Goal: Task Accomplishment & Management: Manage account settings

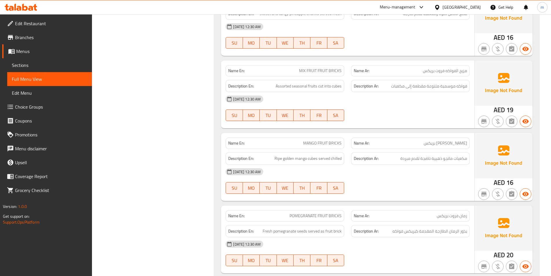
scroll to position [1991, 0]
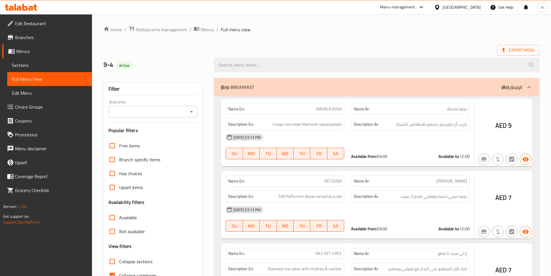
click at [142, 174] on div at bounding box center [275, 138] width 551 height 276
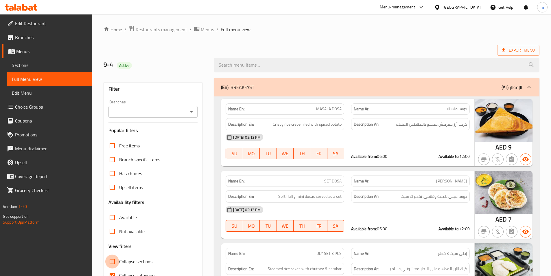
click at [115, 254] on input "Collapse sections" at bounding box center [112, 261] width 14 height 14
checkbox input "true"
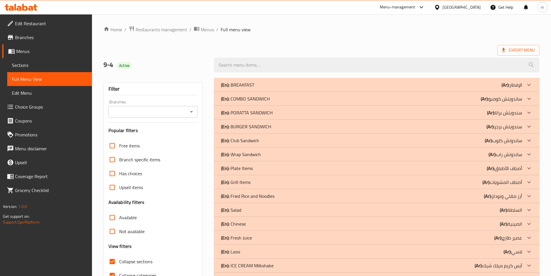
scroll to position [87, 0]
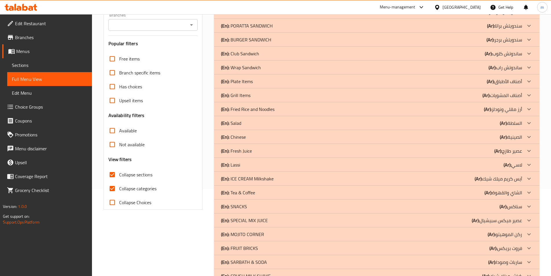
click at [122, 188] on span "Collapse categories" at bounding box center [137, 188] width 37 height 7
click at [119, 188] on input "Collapse categories" at bounding box center [112, 188] width 14 height 14
checkbox input "false"
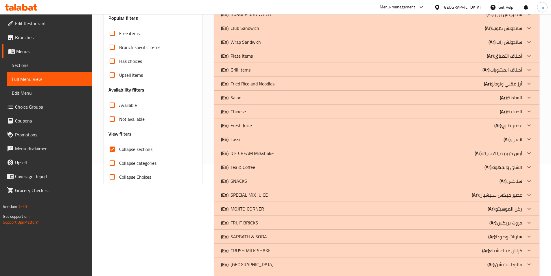
scroll to position [133, 0]
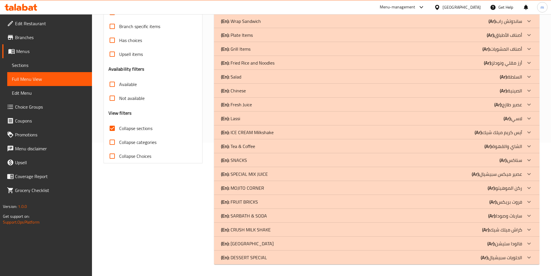
click at [456, 177] on div "(En): SPECIAL MIX JUICE (Ar): عصير ميكس سبيشيال" at bounding box center [371, 173] width 301 height 7
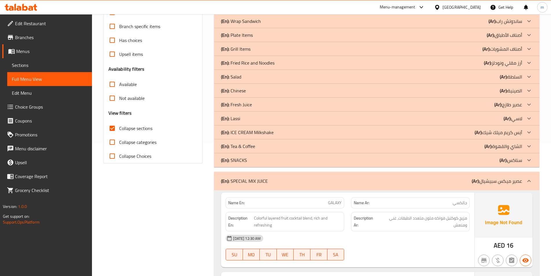
click at [297, 91] on div "(En): Chinese (Ar): الصينية" at bounding box center [371, 90] width 301 height 7
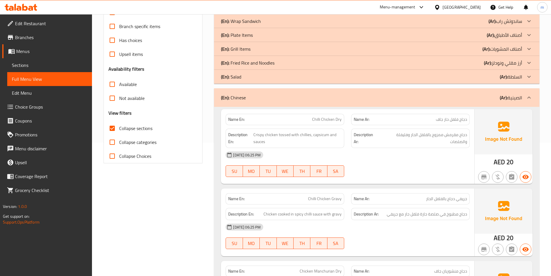
click at [344, 100] on div "(En): Chinese (Ar): الصينية" at bounding box center [371, 97] width 301 height 7
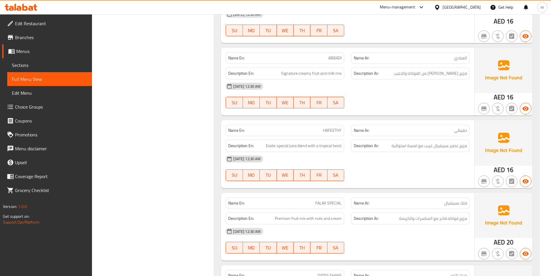
scroll to position [393, 0]
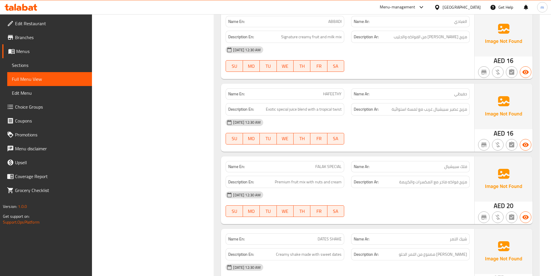
click at [329, 93] on span "HAFEETHY" at bounding box center [332, 94] width 19 height 6
copy span "HAFEETHY"
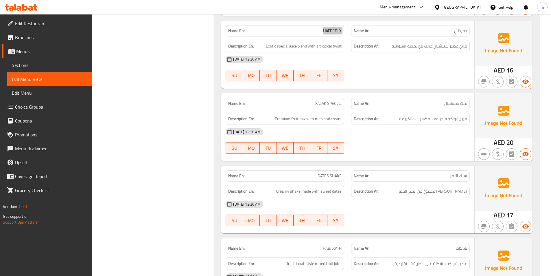
scroll to position [538, 0]
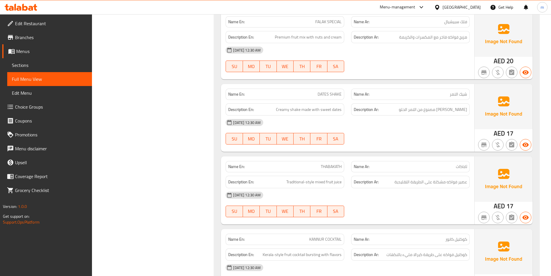
click at [511, 202] on span "17" at bounding box center [509, 205] width 7 height 11
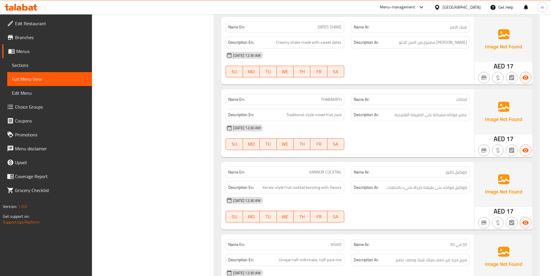
scroll to position [625, 0]
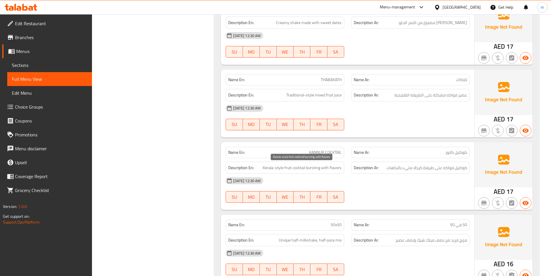
click at [311, 169] on span "Kerala-style fruit cocktail bursting with flavors" at bounding box center [302, 167] width 79 height 7
click at [312, 169] on span "Kerala-style fruit cocktail bursting with flavors" at bounding box center [302, 167] width 79 height 7
drag, startPoint x: 307, startPoint y: 167, endPoint x: 347, endPoint y: 163, distance: 40.3
click at [347, 163] on div "Description En: Kerala-style fruit cocktail bursting with flavors" at bounding box center [285, 167] width 126 height 19
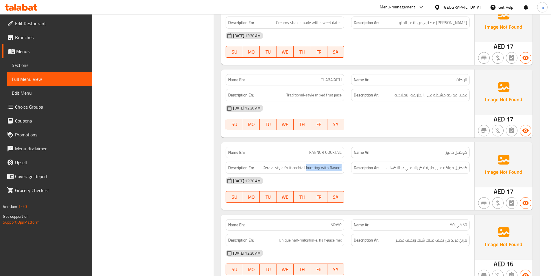
copy span "bursting with flavors"
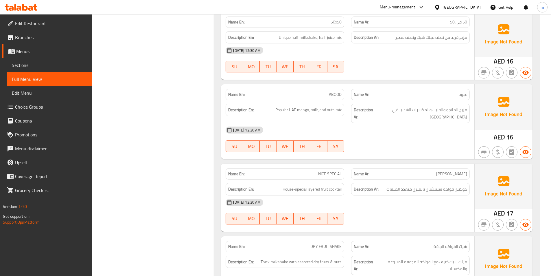
scroll to position [914, 0]
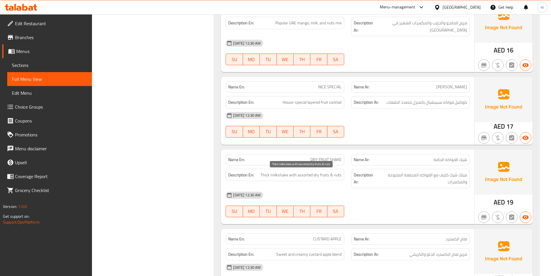
click at [264, 177] on span "Thick milkshake with assorted dry fruits & nuts" at bounding box center [301, 174] width 81 height 7
click at [264, 176] on span "Thick milkshake with assorted dry fruits & nuts" at bounding box center [301, 174] width 81 height 7
copy span "Thick"
click at [327, 158] on span "DRY FRUIT SHAKE" at bounding box center [325, 159] width 31 height 6
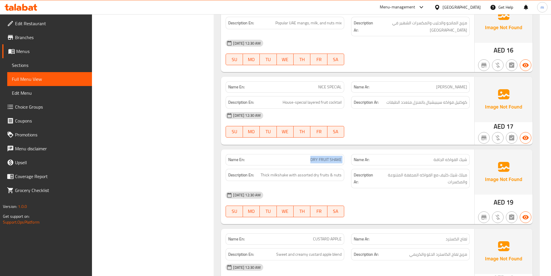
click at [327, 158] on span "DRY FRUIT SHAKE" at bounding box center [325, 159] width 31 height 6
copy span "DRY FRUIT SHAKE"
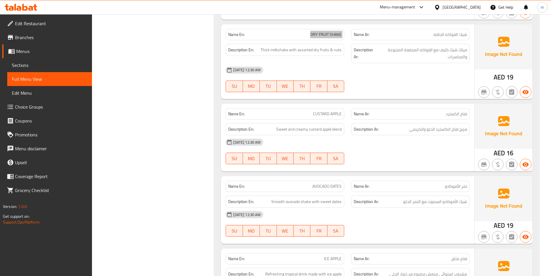
scroll to position [1116, 0]
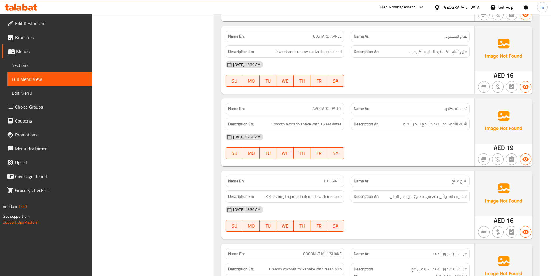
click at [333, 182] on span "ICE APPLE" at bounding box center [333, 181] width 18 height 6
copy span "ICE APPLE"
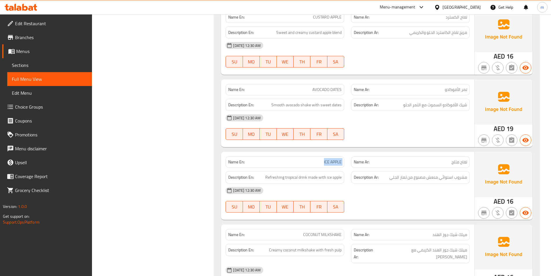
scroll to position [1145, 0]
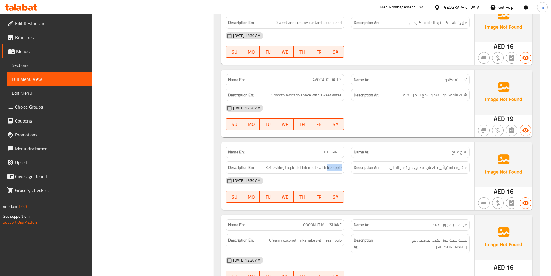
drag, startPoint x: 327, startPoint y: 169, endPoint x: 346, endPoint y: 174, distance: 19.6
click at [346, 172] on div "Description En: Refreshing tropical drink made with ice apple" at bounding box center [285, 167] width 126 height 19
copy span "ice apple"
click at [331, 154] on span "ICE APPLE" at bounding box center [333, 152] width 18 height 6
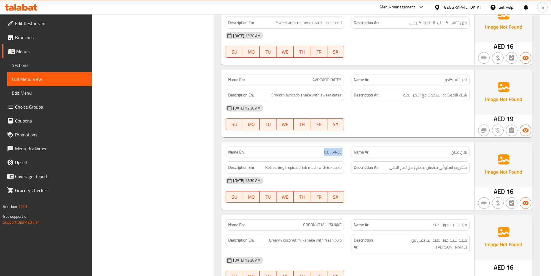
click at [331, 154] on span "ICE APPLE" at bounding box center [333, 152] width 18 height 6
copy span "ICE APPLE"
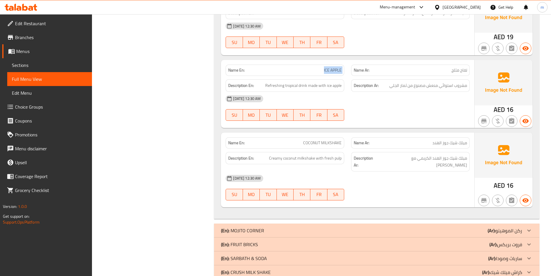
scroll to position [1232, 0]
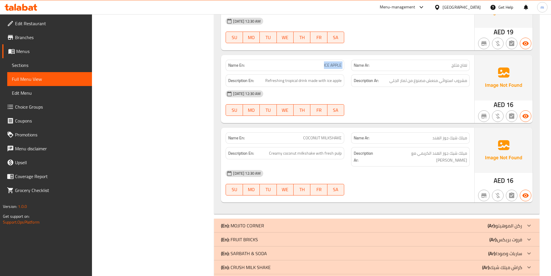
click at [434, 222] on div "(En): MOJITO CORNER (Ar): ركن الموهيتو" at bounding box center [371, 225] width 301 height 7
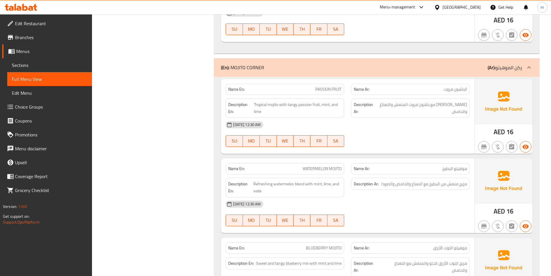
scroll to position [1406, 0]
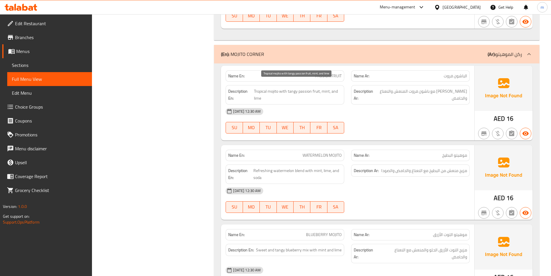
click at [261, 92] on span "Tropical mojito with tangy passion fruit, mint, and lime" at bounding box center [298, 95] width 88 height 14
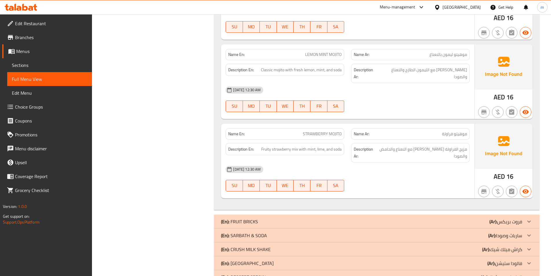
scroll to position [1666, 0]
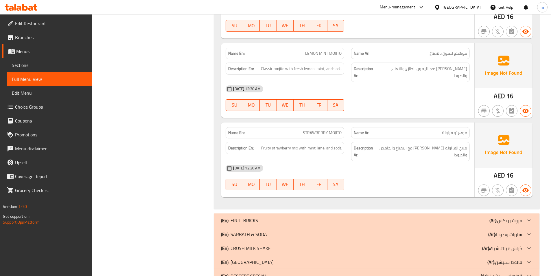
click at [475, 217] on div "(En): FRUIT BRICKS (Ar): فروت بريكس" at bounding box center [371, 220] width 301 height 7
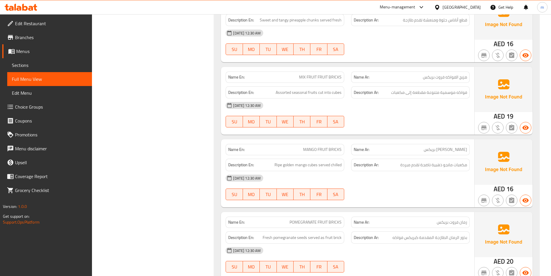
scroll to position [2013, 0]
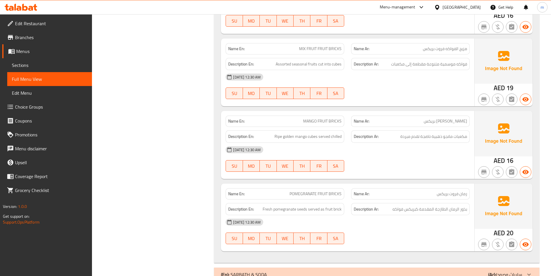
drag, startPoint x: 438, startPoint y: 252, endPoint x: 438, endPoint y: 239, distance: 12.7
click at [438, 271] on div "(En): SARBATH & SODA (Ar): سارباث وصودا" at bounding box center [371, 274] width 301 height 7
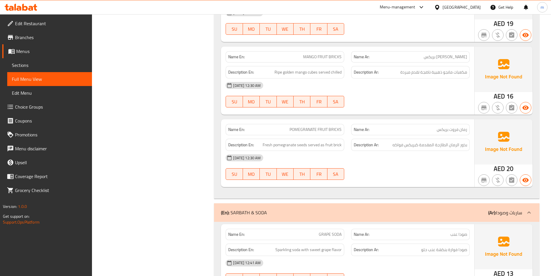
scroll to position [2100, 0]
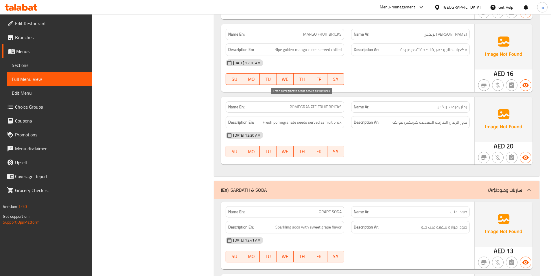
click at [287, 119] on span "Fresh pomegranate seeds served as fruit brick" at bounding box center [302, 122] width 79 height 7
click at [276, 119] on span "Fresh pomegranate seeds served as fruit brick" at bounding box center [302, 122] width 79 height 7
drag, startPoint x: 273, startPoint y: 102, endPoint x: 307, endPoint y: 107, distance: 34.2
click at [307, 116] on div "Description En: Fresh pomegranate seeds served as fruit brick" at bounding box center [285, 122] width 119 height 12
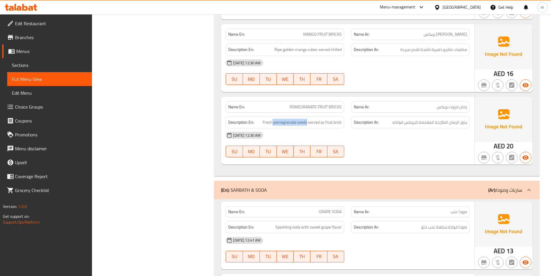
copy span "pomegranate seeds"
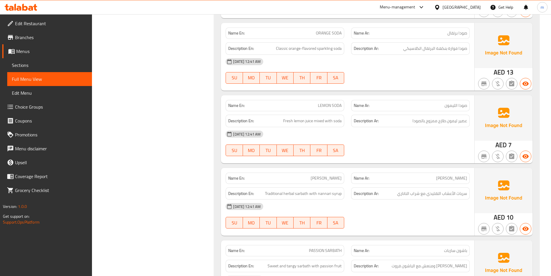
scroll to position [2505, 0]
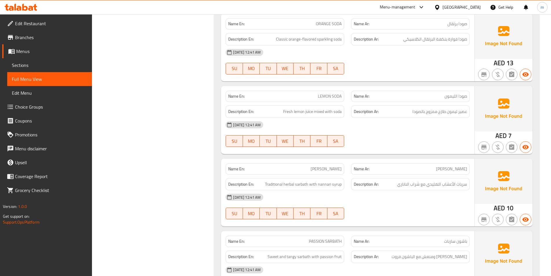
click at [331, 166] on span "[PERSON_NAME]" at bounding box center [326, 169] width 31 height 6
copy span "[PERSON_NAME]"
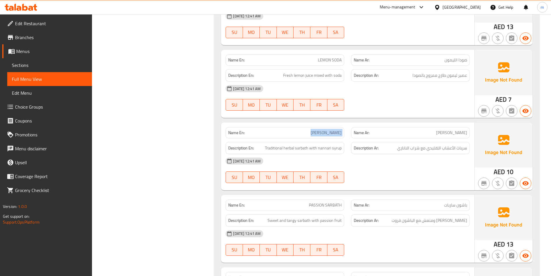
scroll to position [2563, 0]
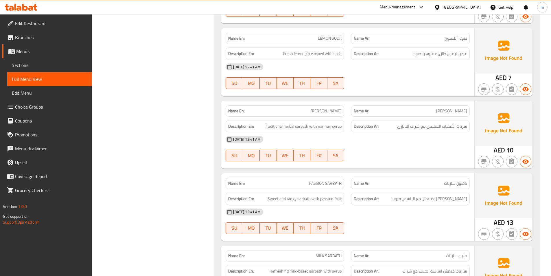
click at [338, 180] on span "PASSION SARBATH" at bounding box center [325, 183] width 33 height 6
copy span "PASSION SARBATH"
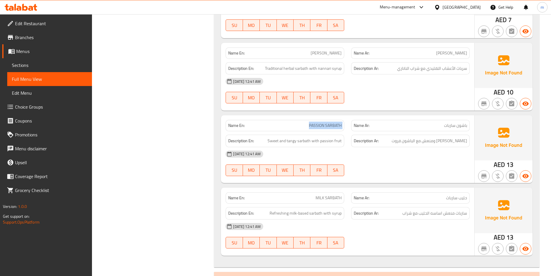
scroll to position [2649, 0]
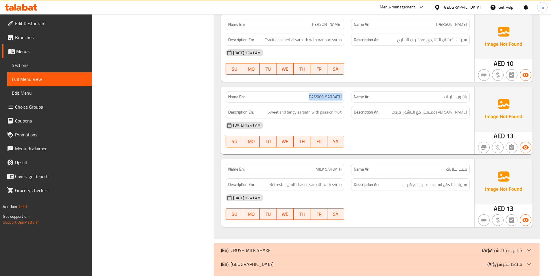
click at [412, 246] on div "(En): CRUSH MILK SHAKE (Ar): كراش ميلك شيك" at bounding box center [371, 249] width 301 height 7
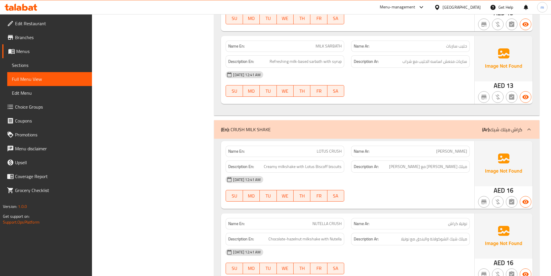
scroll to position [2852, 0]
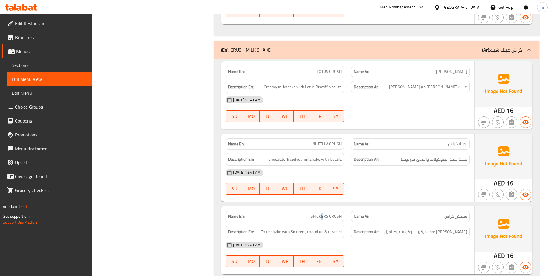
click at [323, 213] on span "SNICKERS CRUSH" at bounding box center [326, 216] width 31 height 6
click at [324, 213] on span "SNICKERS CRUSH" at bounding box center [326, 216] width 31 height 6
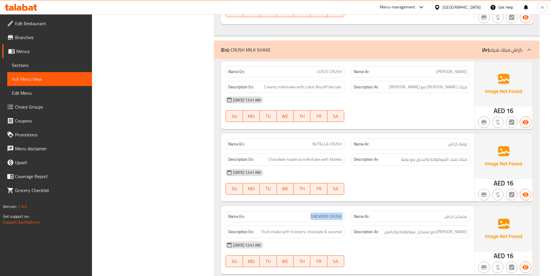
click at [324, 213] on span "SNICKERS CRUSH" at bounding box center [326, 216] width 31 height 6
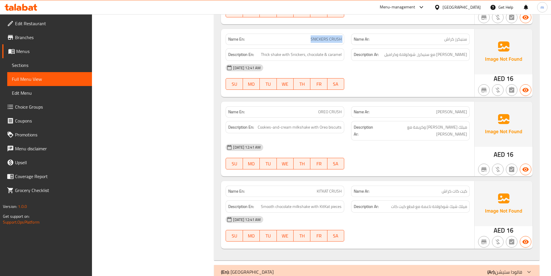
scroll to position [3030, 0]
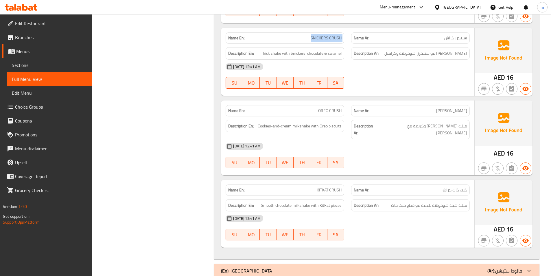
click at [464, 267] on div "(En): FALOODA STATION (Ar): فالودا ستيشن" at bounding box center [371, 270] width 301 height 7
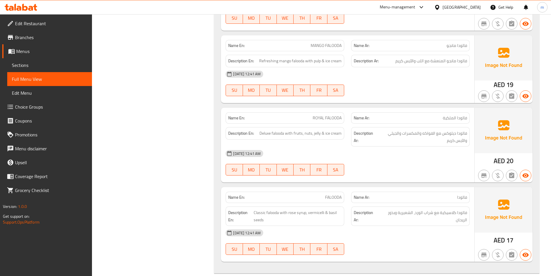
scroll to position [3438, 0]
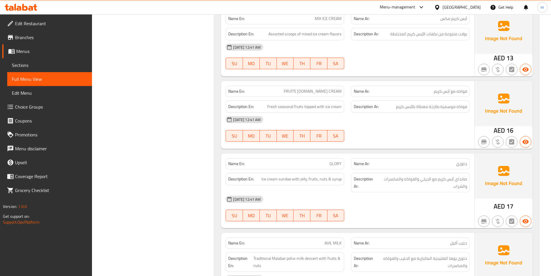
scroll to position [3755, 0]
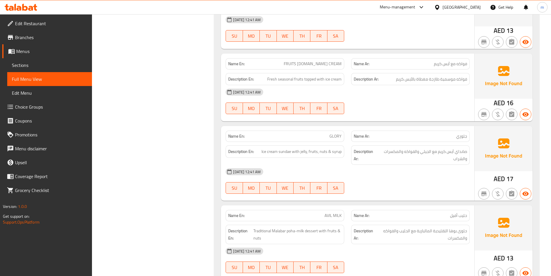
click at [334, 212] on span "AVIL MILK" at bounding box center [333, 215] width 17 height 6
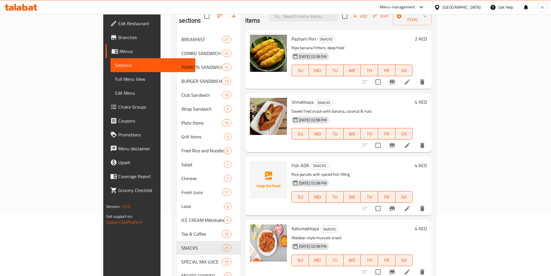
scroll to position [121, 0]
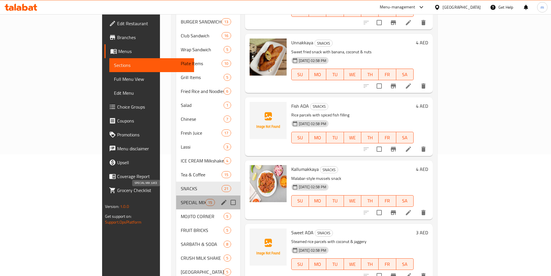
click at [181, 199] on span "SPECIAL MIX JUICE" at bounding box center [193, 202] width 25 height 7
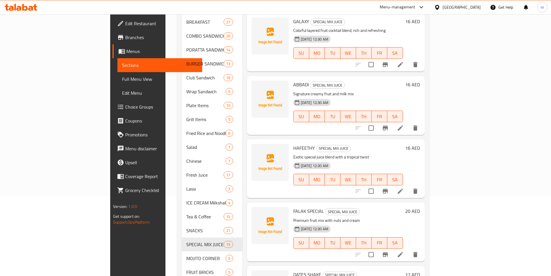
scroll to position [6, 0]
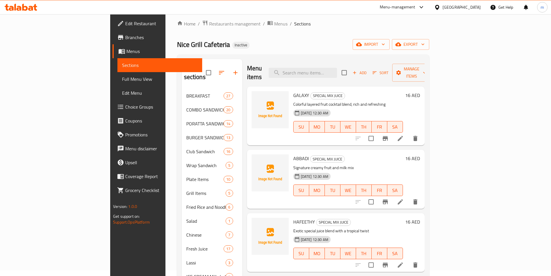
click at [429, 47] on div "Nice Grill Cafeteria Inactive import export" at bounding box center [303, 44] width 252 height 11
click at [403, 262] on icon at bounding box center [400, 264] width 5 height 5
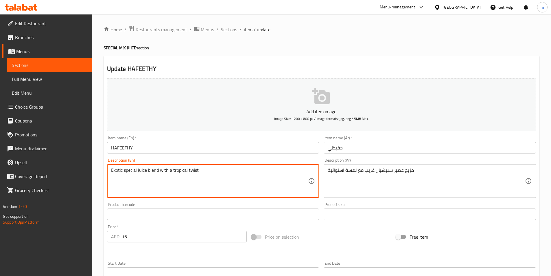
click at [118, 170] on textarea "Exotic special juice blend with a tropical twist" at bounding box center [209, 180] width 197 height 27
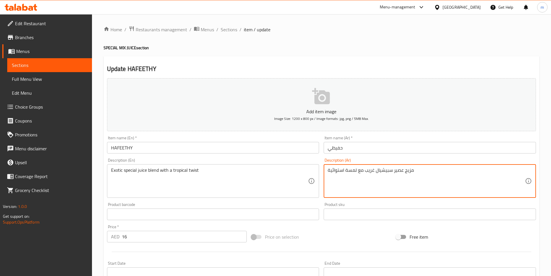
click at [371, 172] on textarea "مزيج عصير سبيشيال غريب مع لمسة استوائية" at bounding box center [426, 180] width 197 height 27
click at [365, 172] on textarea "مزيج عصير سبيشيال مع لمسة استوائية" at bounding box center [426, 180] width 197 height 27
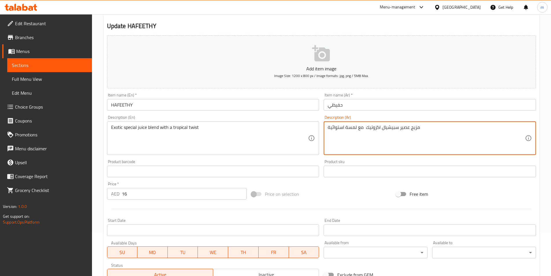
scroll to position [116, 0]
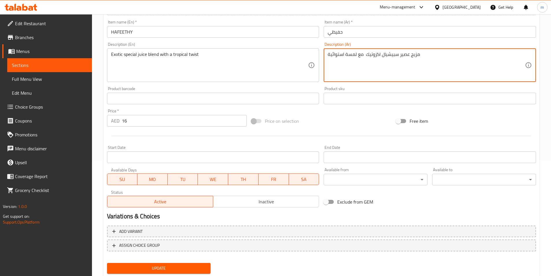
type textarea "مزيج عصير سبيشيال اكزوتيك مع لمسة استوائية"
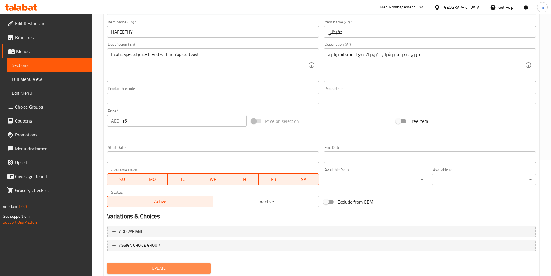
click at [202, 266] on span "Update" at bounding box center [159, 267] width 95 height 7
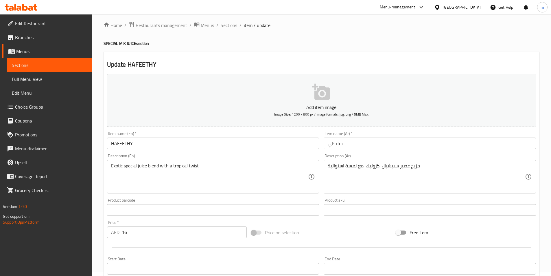
scroll to position [0, 0]
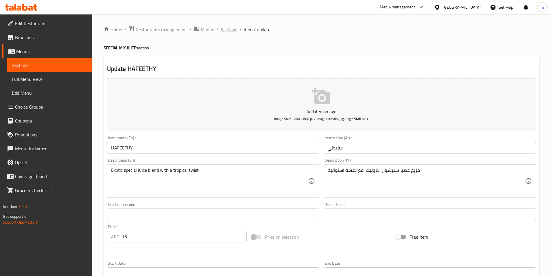
click at [227, 29] on span "Sections" at bounding box center [229, 29] width 16 height 7
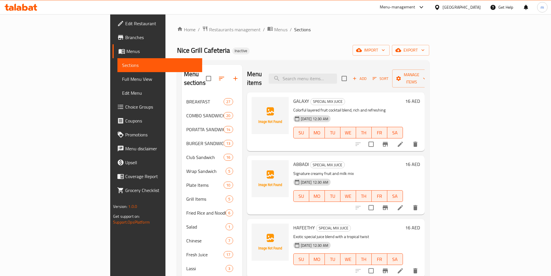
click at [300, 48] on div "Nice Grill Cafeteria Inactive import export" at bounding box center [303, 50] width 252 height 11
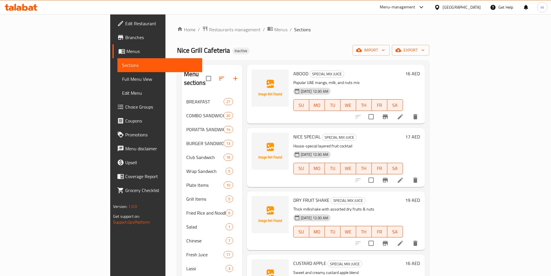
scroll to position [546, 0]
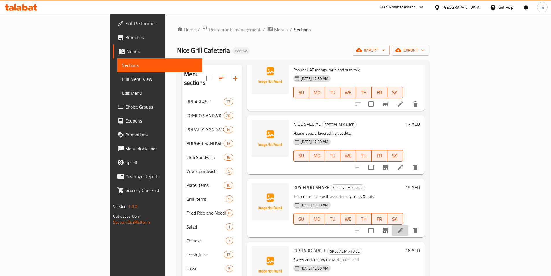
click at [408, 225] on li at bounding box center [400, 230] width 16 height 10
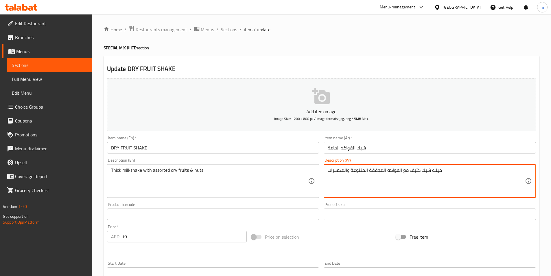
click at [417, 171] on textarea "ميلك شيك كثيف مع الفواكه المجففة المتنوعة والمكسرات" at bounding box center [426, 180] width 197 height 27
paste textarea "سميك"
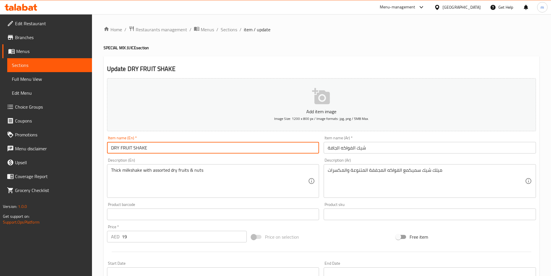
click at [238, 150] on input "DRY FRUIT SHAKE" at bounding box center [213, 148] width 212 height 12
click at [179, 219] on input "text" at bounding box center [213, 214] width 212 height 12
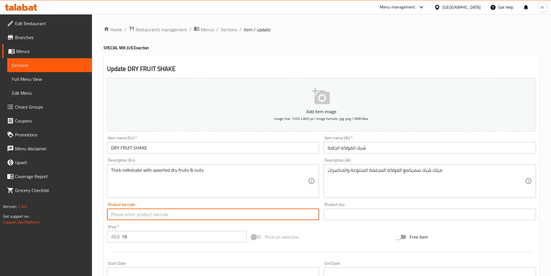
drag, startPoint x: 179, startPoint y: 219, endPoint x: 411, endPoint y: 171, distance: 236.5
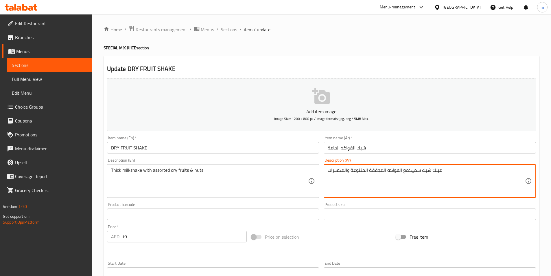
click at [410, 171] on textarea "ميلك شيك سميكمع الفواكه المجففة المتنوعة والمكسرات" at bounding box center [426, 180] width 197 height 27
click at [401, 170] on textarea "ميلك شيك سميكمع الفواكه المجففة المتنوعة والمكسرات" at bounding box center [426, 180] width 197 height 27
click at [402, 172] on textarea "ميلك شيك سميكمع الفواكه المجففة المتنوعة والمكسرات" at bounding box center [426, 180] width 197 height 27
click at [402, 171] on textarea "ميلك شيك سميكمع الفواكه المجففة المتنوعة والمكسرات" at bounding box center [426, 180] width 197 height 27
click at [407, 170] on textarea "ميلك شيك سميكمع الفواكه المجففة المتنوعة والمكسرات" at bounding box center [426, 180] width 197 height 27
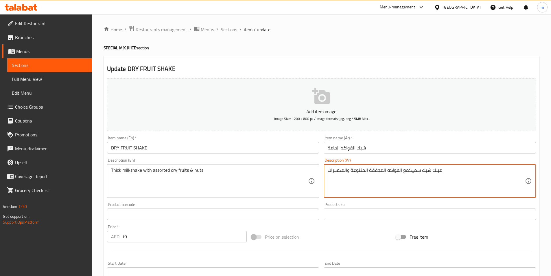
paste textarea
click at [408, 171] on textarea "ميلك شيك سميكمع الفواكه المجففة المتنوعة والمكسرات" at bounding box center [426, 180] width 197 height 27
type textarea "ميلك شيك سميك مع الفواكه المجففة المتنوعة والمكسرات"
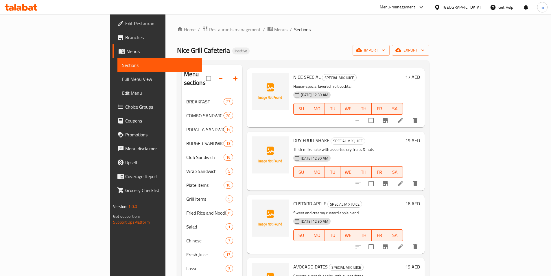
scroll to position [604, 0]
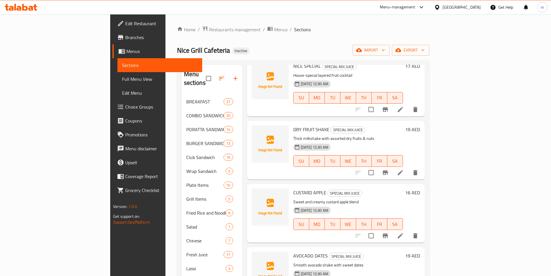
click at [422, 169] on div at bounding box center [386, 172] width 71 height 14
click at [403, 170] on icon at bounding box center [400, 172] width 5 height 5
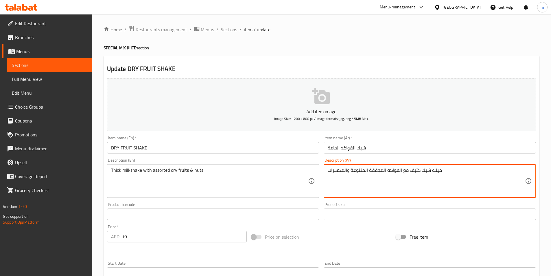
click at [412, 169] on textarea "ميلك شيك كثيف مع الفواكه المجففة المتنوعة والمكسرات" at bounding box center [426, 180] width 197 height 27
drag, startPoint x: 412, startPoint y: 169, endPoint x: 413, endPoint y: 172, distance: 3.7
click at [413, 172] on textarea "ميلك شيك كثيف مع الفواكه المجففة المتنوعة والمكسرات" at bounding box center [426, 180] width 197 height 27
drag, startPoint x: 411, startPoint y: 170, endPoint x: 420, endPoint y: 171, distance: 9.0
click at [420, 171] on textarea "ميلك شيك كثيف مع الفواكه المجففة المتنوعة والمكسرات" at bounding box center [426, 180] width 197 height 27
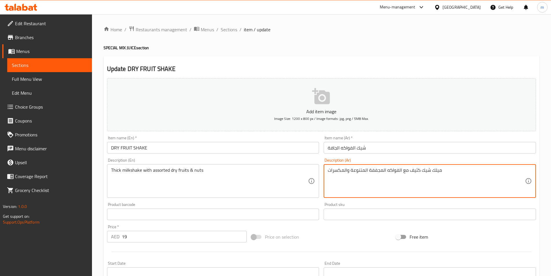
paste textarea
paste textarea "سميك"
drag, startPoint x: 421, startPoint y: 172, endPoint x: 425, endPoint y: 173, distance: 3.8
click at [423, 172] on textarea "ميلك شيك سميك مع الفواكه المجففة المتنوعة والمكسرات" at bounding box center [426, 180] width 197 height 27
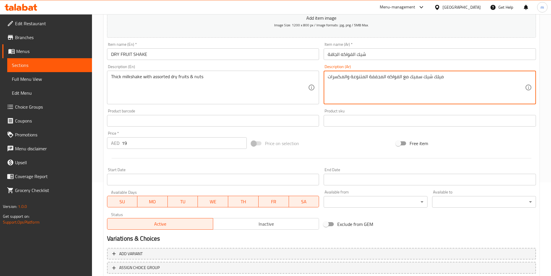
scroll to position [116, 0]
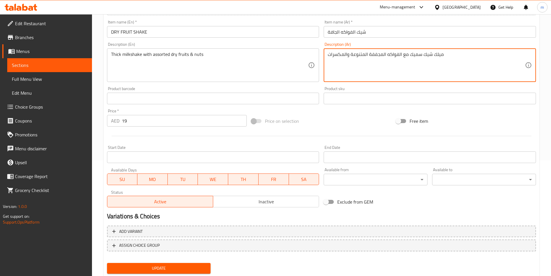
type textarea "ميلك شيك سميك مع الفواكه المجففة المتنوعة والمكسرات"
drag, startPoint x: 189, startPoint y: 266, endPoint x: 196, endPoint y: 264, distance: 7.3
click at [190, 266] on span "Update" at bounding box center [159, 267] width 95 height 7
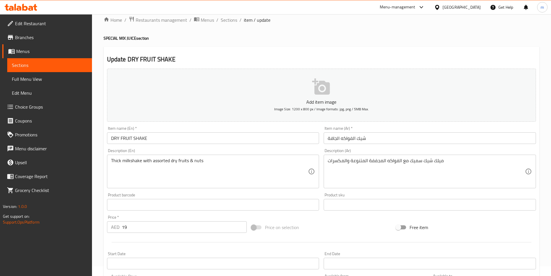
scroll to position [0, 0]
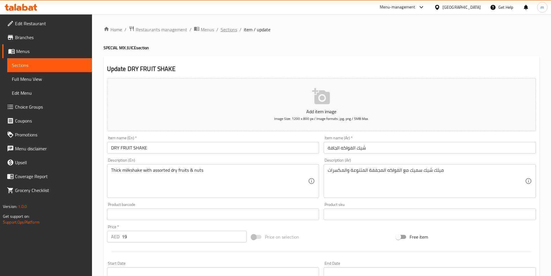
click at [228, 31] on span "Sections" at bounding box center [229, 29] width 16 height 7
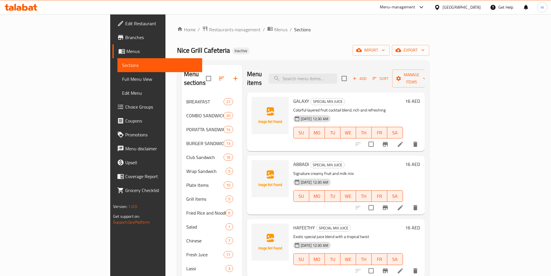
click at [296, 44] on div "Home / Restaurants management / Menus / Sections Nice Grill Cafeteria Inactive …" at bounding box center [303, 223] width 252 height 395
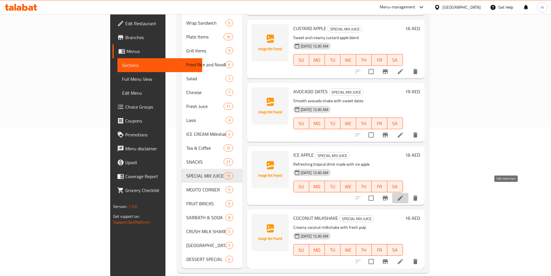
click at [404, 194] on icon at bounding box center [400, 197] width 7 height 7
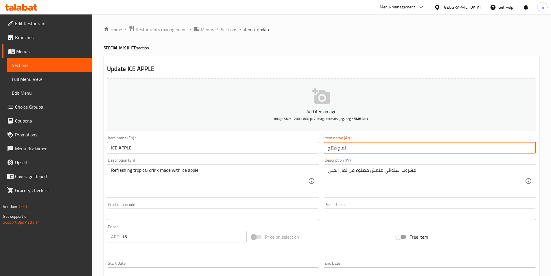
drag, startPoint x: 328, startPoint y: 150, endPoint x: 349, endPoint y: 149, distance: 20.6
click at [349, 149] on input "تفاح مثلج" at bounding box center [430, 148] width 212 height 12
click at [340, 147] on input "ايس ابل" at bounding box center [430, 148] width 212 height 12
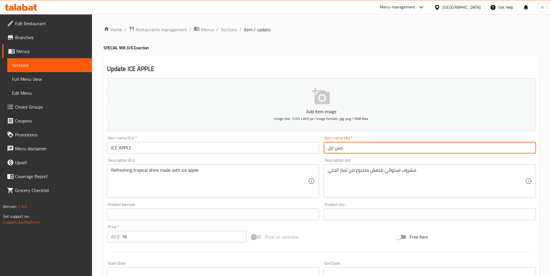
type input "ايس ابل"
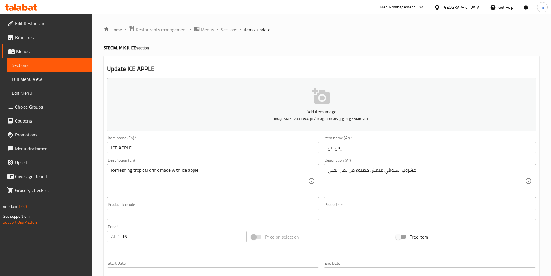
drag, startPoint x: 327, startPoint y: 173, endPoint x: 341, endPoint y: 174, distance: 14.8
click at [341, 174] on div "مشروب استوائي منعش مصنوع من ثمار الجلي Description (Ar)" at bounding box center [430, 181] width 212 height 34
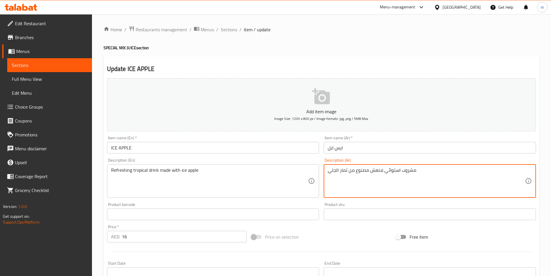
drag, startPoint x: 330, startPoint y: 172, endPoint x: 349, endPoint y: 171, distance: 18.5
click at [349, 171] on textarea "مشروب استوائي منعش مصنوع من ثمار الجلي" at bounding box center [426, 180] width 197 height 27
drag, startPoint x: 349, startPoint y: 171, endPoint x: 329, endPoint y: 175, distance: 19.8
click at [329, 175] on textarea "مشروب استوائي منعش مصنوع من ثمار الجلي" at bounding box center [426, 180] width 197 height 27
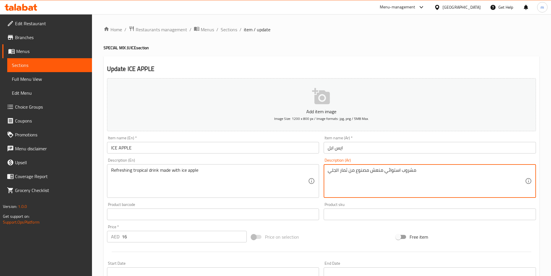
paste textarea "ايس ابل"
click at [344, 172] on textarea "مشروب استوائي منعش مصنوع منايس ابل" at bounding box center [426, 180] width 197 height 27
click at [343, 172] on textarea "مشروب استوائي منعش مصنوع منايس ابل" at bounding box center [426, 180] width 197 height 27
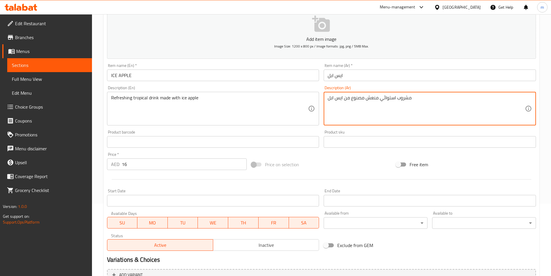
scroll to position [133, 0]
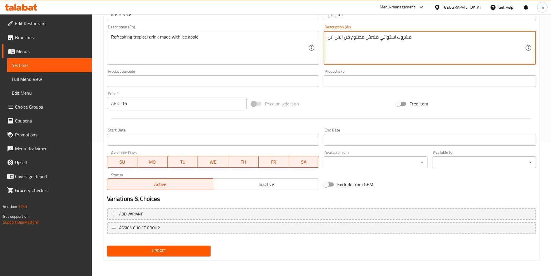
type textarea "مشروب استوائي منعش مصنوع من ايس ابل"
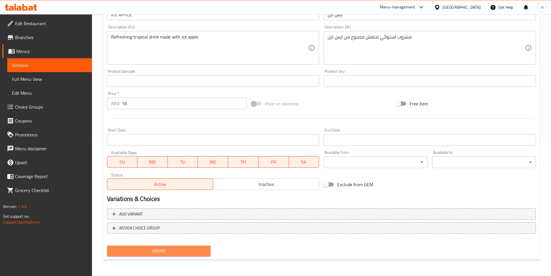
click at [193, 246] on button "Update" at bounding box center [159, 250] width 104 height 11
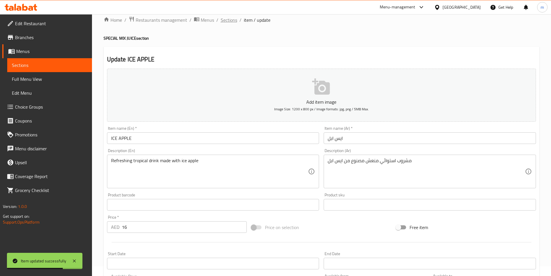
scroll to position [0, 0]
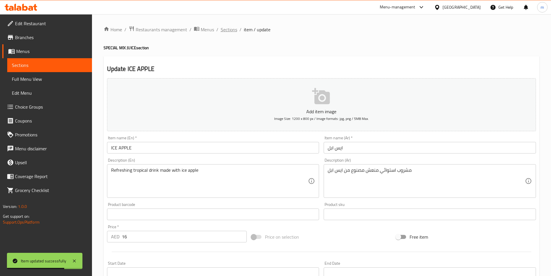
click at [223, 29] on span "Sections" at bounding box center [229, 29] width 16 height 7
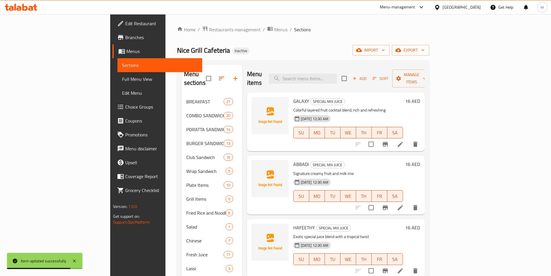
drag, startPoint x: 223, startPoint y: 29, endPoint x: 290, endPoint y: 32, distance: 66.6
click at [290, 32] on ol "Home / Restaurants management / Menus / Sections" at bounding box center [303, 30] width 252 height 8
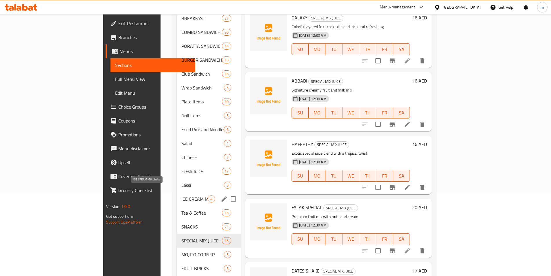
scroll to position [87, 0]
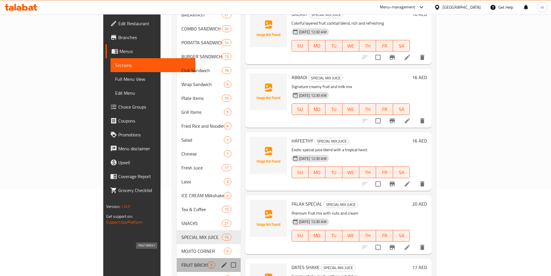
click at [181, 261] on span "FRUIT BRICKS" at bounding box center [194, 264] width 26 height 7
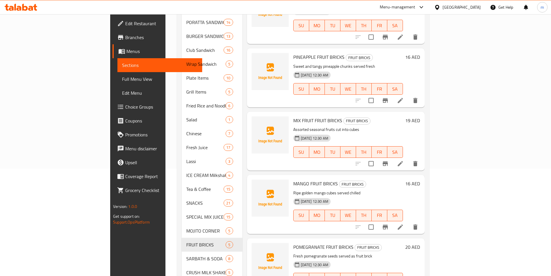
scroll to position [148, 0]
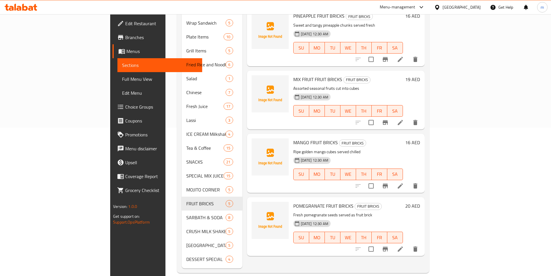
click at [404, 245] on icon at bounding box center [400, 248] width 7 height 7
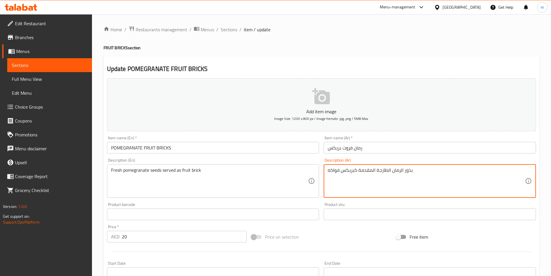
drag, startPoint x: 392, startPoint y: 172, endPoint x: 416, endPoint y: 172, distance: 24.0
paste textarea "بيبات"
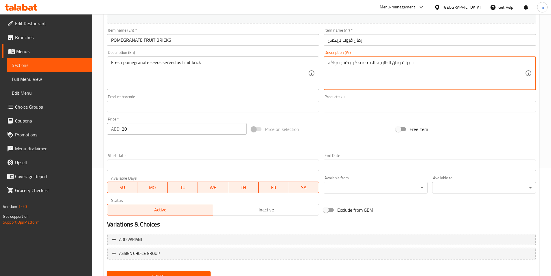
scroll to position [133, 0]
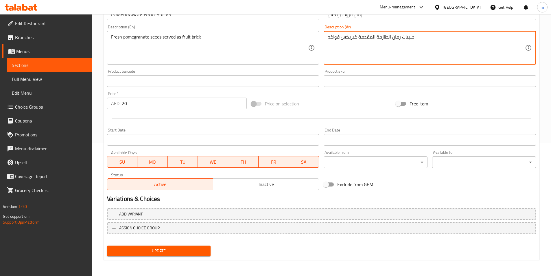
type textarea "حبيبات رمان الطازجة المقدمة كبريكس فواكه"
click at [201, 251] on span "Update" at bounding box center [159, 250] width 95 height 7
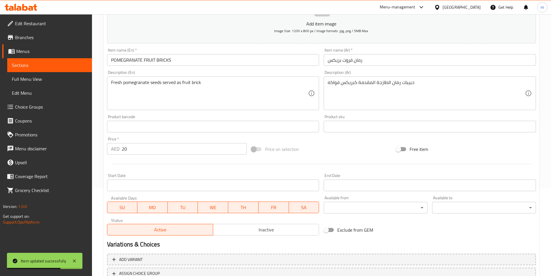
scroll to position [0, 0]
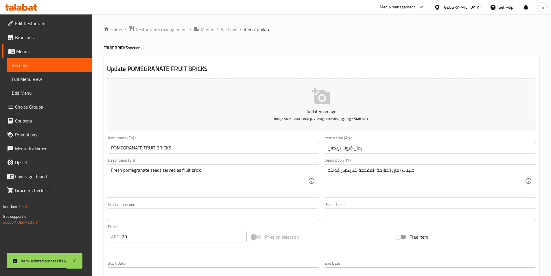
click at [229, 35] on div "Home / Restaurants management / Menus / Sections / item / update FRUIT BRICKS s…" at bounding box center [322, 211] width 436 height 371
drag, startPoint x: 229, startPoint y: 33, endPoint x: 229, endPoint y: 36, distance: 3.2
click at [228, 32] on span "Sections" at bounding box center [229, 29] width 16 height 7
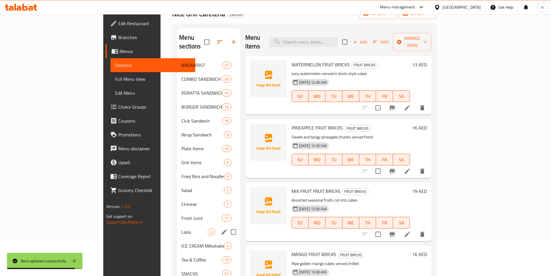
scroll to position [116, 0]
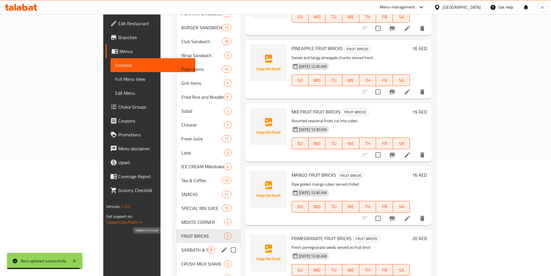
click at [181, 246] on span "SARBATH & SODA" at bounding box center [194, 249] width 26 height 7
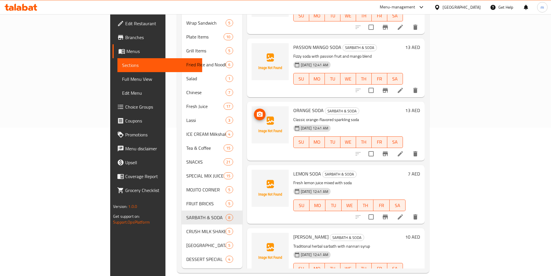
scroll to position [92, 0]
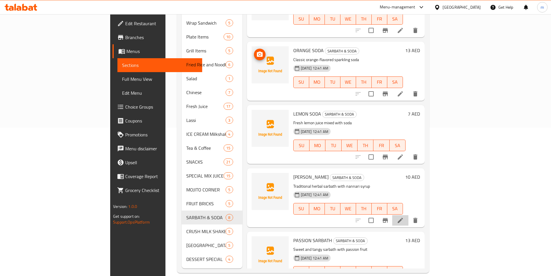
click at [408, 215] on li at bounding box center [400, 220] width 16 height 10
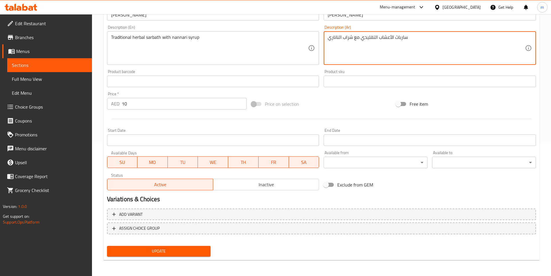
scroll to position [133, 0]
type textarea "سارباث الأعشاب التقليدي مع شراب الناناري"
click at [187, 246] on button "Update" at bounding box center [159, 250] width 104 height 11
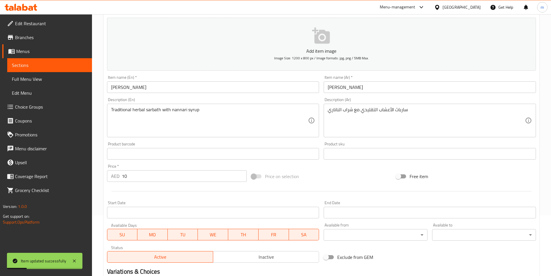
scroll to position [0, 0]
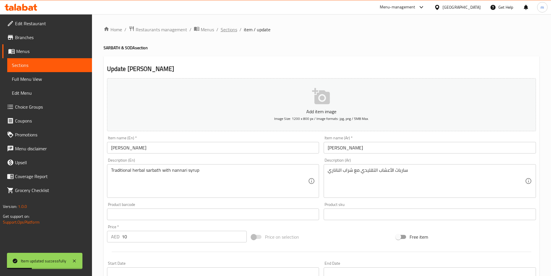
click at [231, 31] on span "Sections" at bounding box center [229, 29] width 16 height 7
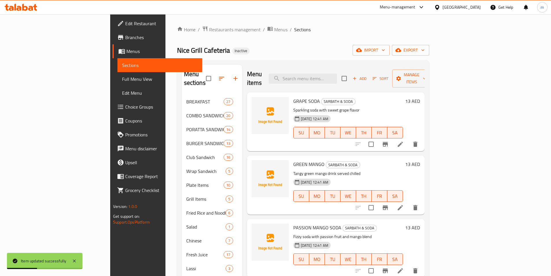
click at [283, 39] on div "Home / Restaurants management / Menus / Sections Nice Grill Cafeteria Inactive …" at bounding box center [303, 223] width 252 height 395
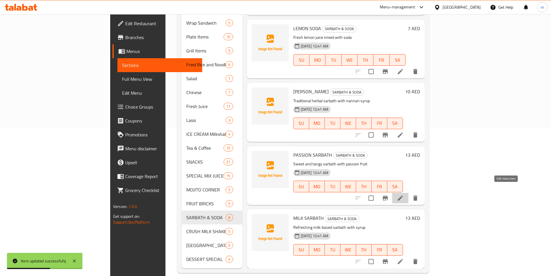
click at [404, 194] on icon at bounding box center [400, 197] width 7 height 7
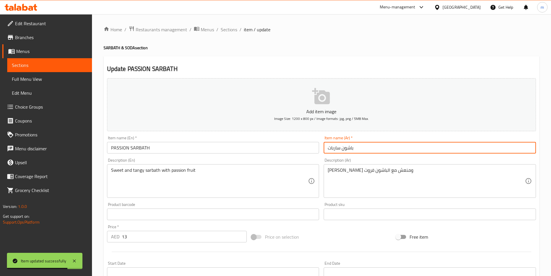
click at [329, 149] on input "باشون ساربات" at bounding box center [430, 148] width 212 height 12
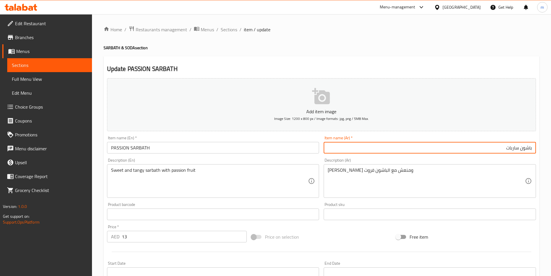
click at [421, 146] on input "باشون ساربات" at bounding box center [430, 148] width 212 height 12
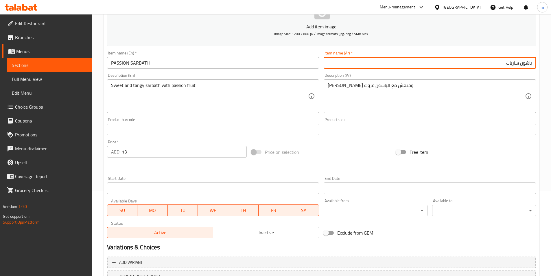
scroll to position [116, 0]
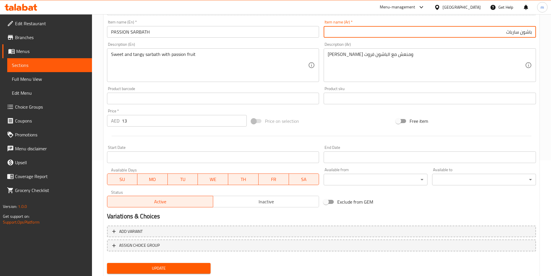
type input "باشون سارباث"
click at [196, 268] on span "Update" at bounding box center [159, 267] width 95 height 7
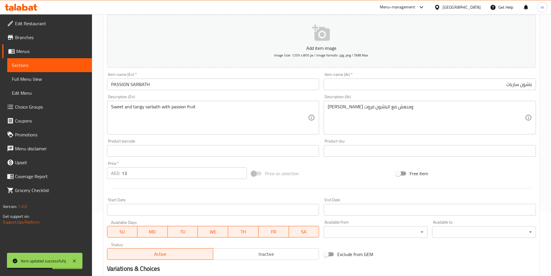
scroll to position [0, 0]
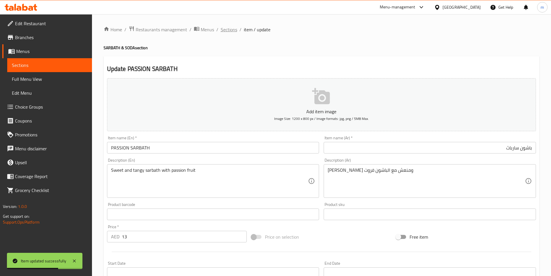
click at [229, 32] on span "Sections" at bounding box center [229, 29] width 16 height 7
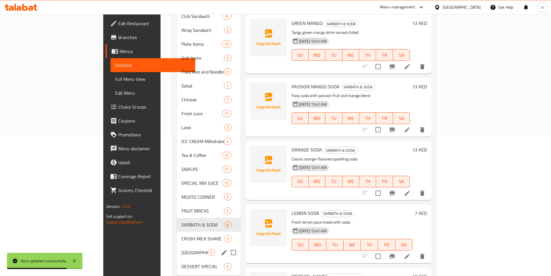
scroll to position [148, 0]
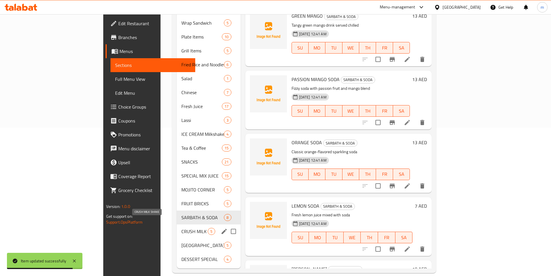
click at [181, 228] on span "CRUSH MILK SHAKE" at bounding box center [194, 231] width 26 height 7
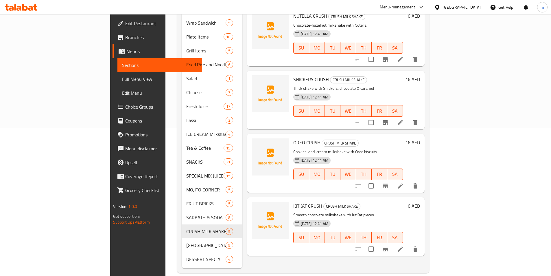
click at [408, 117] on li at bounding box center [400, 122] width 16 height 10
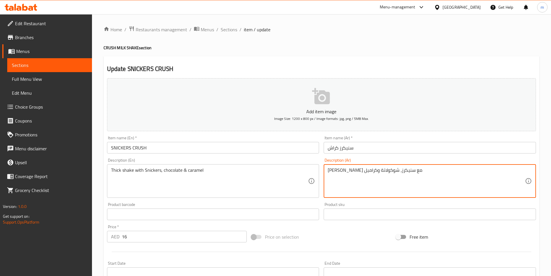
click at [392, 171] on textarea "شيك كثيف مع سنيكرز، شوكولاتة وكراميل" at bounding box center [426, 180] width 197 height 27
paste textarea "سميك"
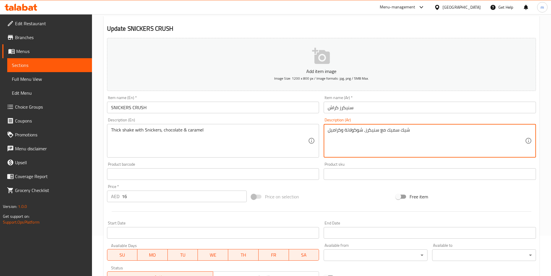
scroll to position [133, 0]
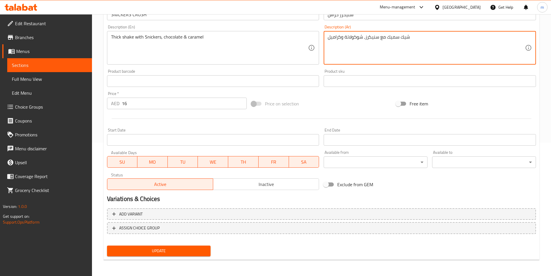
type textarea "شيك سميك مع سنيكرز، شوكولاتة وكراميل"
click at [206, 252] on button "Update" at bounding box center [159, 250] width 104 height 11
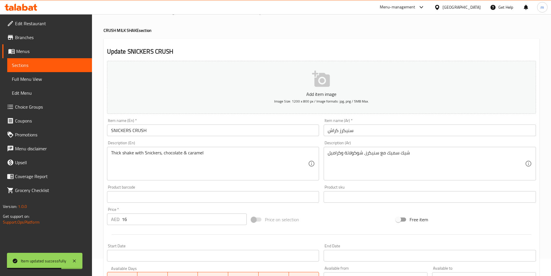
scroll to position [0, 0]
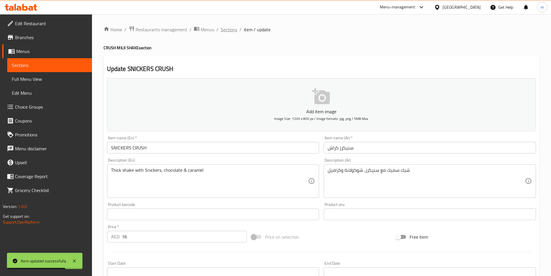
click at [229, 28] on span "Sections" at bounding box center [229, 29] width 16 height 7
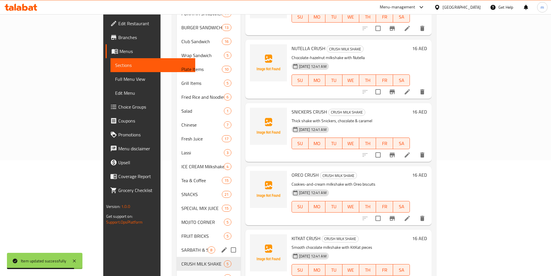
scroll to position [148, 0]
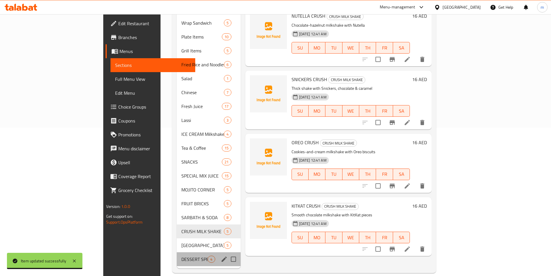
click at [177, 252] on div "DESSERT SPECIAL 4" at bounding box center [209, 259] width 64 height 14
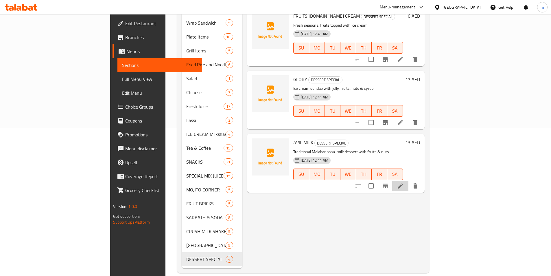
click at [408, 180] on li at bounding box center [400, 185] width 16 height 10
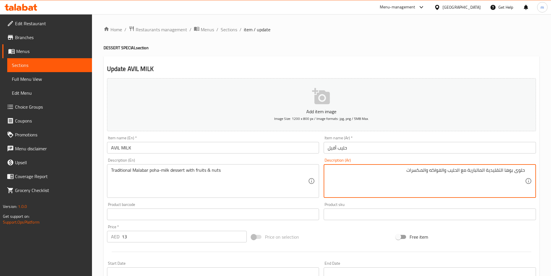
click at [515, 173] on textarea "حلوى بوها التقليدية المالبارية مع الحليب والفواكه والمكسرات" at bounding box center [426, 180] width 197 height 27
click at [489, 172] on textarea "حلوى الحليب بوها التقليدية المالبارية مع الحليب والفواكه والمكسرات" at bounding box center [426, 180] width 197 height 27
click at [467, 171] on textarea "حلوى الحليب بوها التقليدية المالبارية مع الحليب والفواكه والمكسرات" at bounding box center [426, 180] width 197 height 27
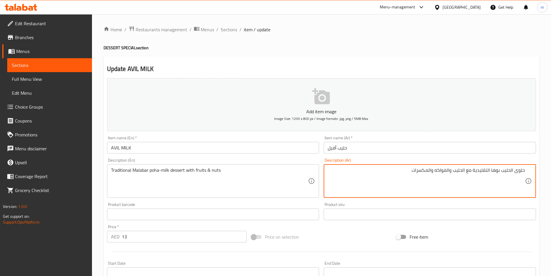
drag, startPoint x: 453, startPoint y: 171, endPoint x: 466, endPoint y: 172, distance: 12.5
click at [466, 172] on textarea "حلوى الحليب بوها التقليدية مع الحليب والفواكه والمكسرات" at bounding box center [426, 180] width 197 height 27
click at [500, 174] on textarea "حلوى الحليب بوها التقليدية مع والفواكه والمكسرات" at bounding box center [426, 180] width 197 height 27
click at [490, 172] on textarea "حلوى الحليب بوها التقليدية مع والفواكه والمكسرات" at bounding box center [426, 180] width 197 height 27
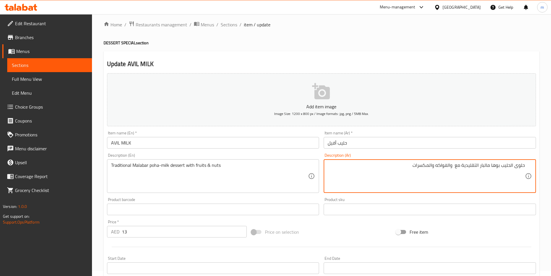
scroll to position [133, 0]
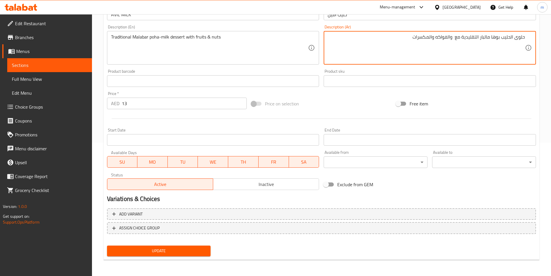
type textarea "حلوى الحليب بوها مالبار التقليدية مع والفواكه والمكسرات"
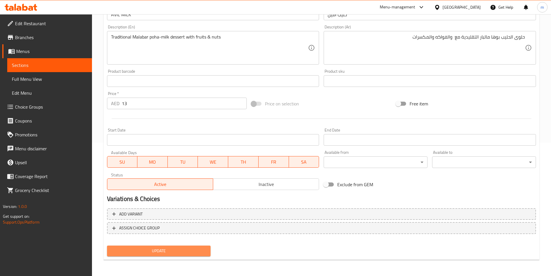
click at [186, 253] on span "Update" at bounding box center [159, 250] width 95 height 7
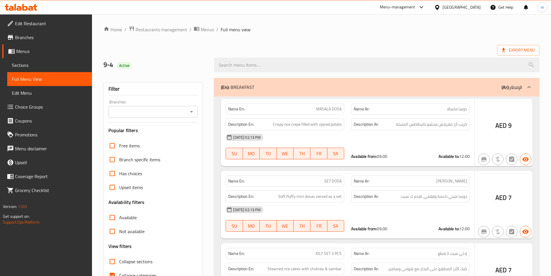
click at [129, 129] on div at bounding box center [275, 138] width 551 height 276
click at [127, 128] on div at bounding box center [275, 138] width 551 height 276
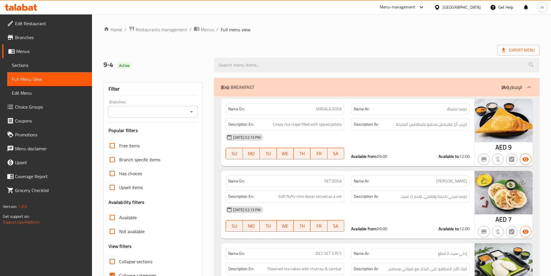
scroll to position [145, 0]
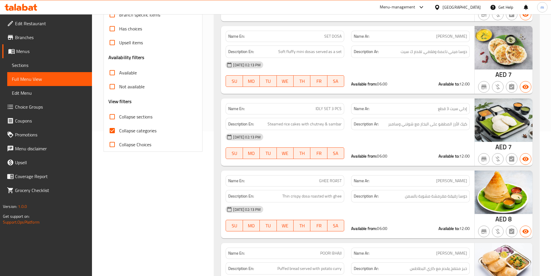
click at [119, 131] on input "Collapse categories" at bounding box center [112, 131] width 14 height 14
checkbox input "false"
click at [121, 120] on span "Collapse sections" at bounding box center [135, 116] width 33 height 7
click at [119, 121] on input "Collapse sections" at bounding box center [112, 117] width 14 height 14
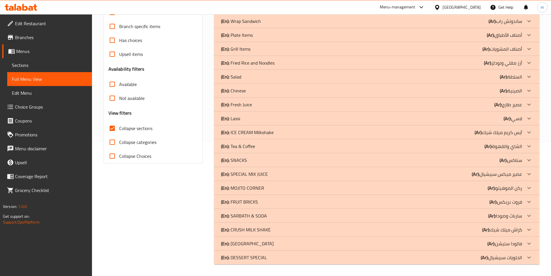
scroll to position [133, 0]
click at [440, 178] on div "(En): SPECIAL MIX JUICE (Ar): عصير ميكس سبيشيال" at bounding box center [376, 174] width 325 height 14
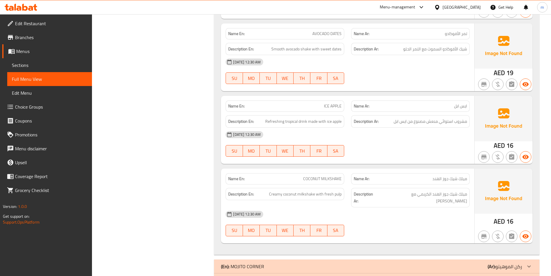
scroll to position [1263, 0]
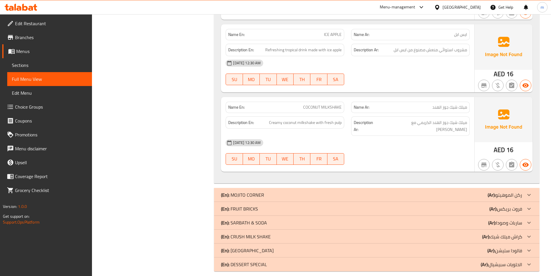
click at [477, 261] on div "(En): DESSERT SPECIAL (Ar): الحلويات سبيشيال" at bounding box center [371, 264] width 301 height 7
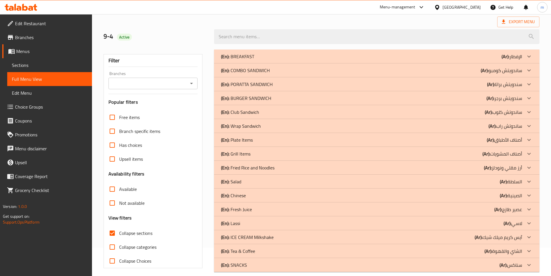
scroll to position [116, 0]
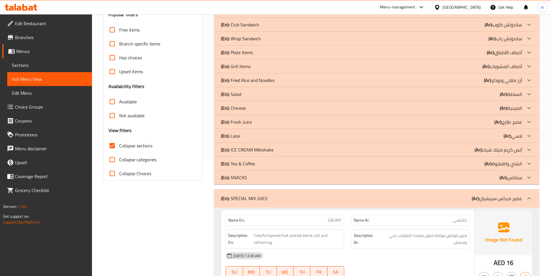
click at [139, 147] on span "Collapse sections" at bounding box center [135, 145] width 33 height 7
click at [119, 147] on input "Collapse sections" at bounding box center [112, 146] width 14 height 14
checkbox input "false"
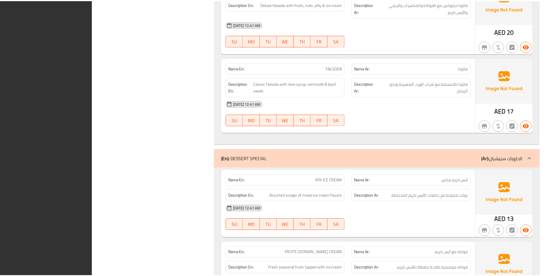
scroll to position [20775, 0]
